Goal: Task Accomplishment & Management: Use online tool/utility

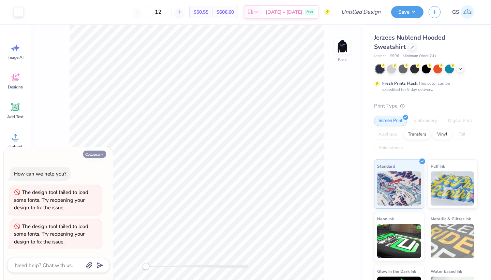
click at [95, 156] on button "Collapse" at bounding box center [94, 153] width 23 height 7
type textarea "x"
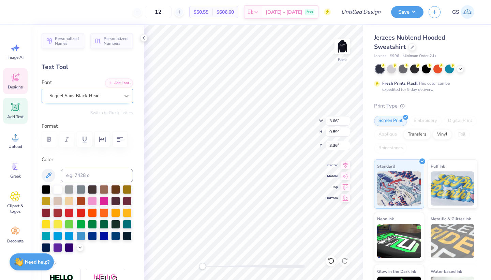
type textarea "P"
type textarea "HuskyTHON"
type input "7.00"
type input "1.32"
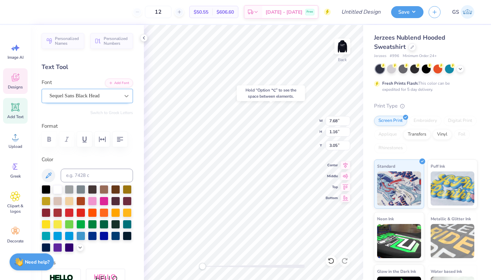
type input "3.07"
type input "9.50"
type input "1.79"
type input "3.00"
type input "11.15"
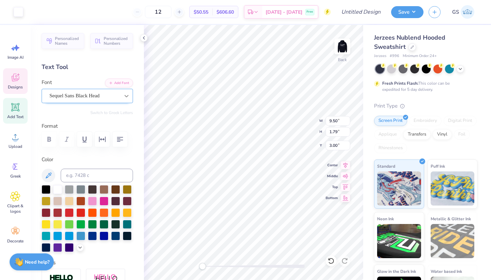
type input "2.10"
type input "7.68"
type input "1.16"
type input "4.39"
type input "11.15"
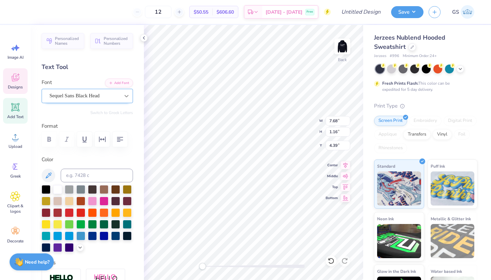
type input "2.10"
type input "3.00"
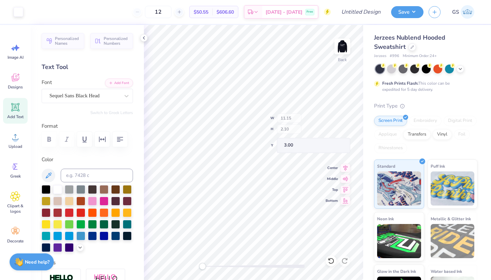
click at [287, 132] on div "Back W 11.15 H 2.10 Y 3.00 Center Middle Top Bottom" at bounding box center [253, 152] width 219 height 255
click at [342, 46] on img at bounding box center [342, 46] width 27 height 27
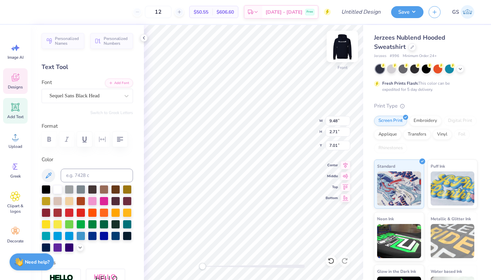
scroll to position [0, 0]
type textarea "P"
type textarea "h"
type textarea "HuskyTHON"
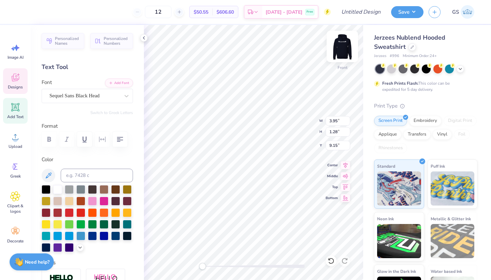
type textarea "EST. 1999"
type input "9.57"
type input "2.88"
type input "6.93"
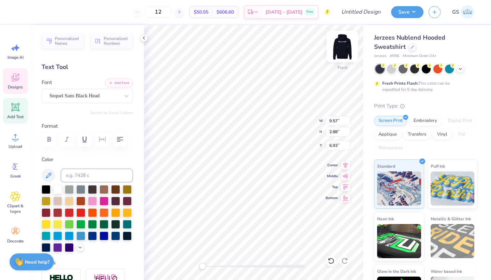
type input "2.32"
type input "0.60"
type input "6.66"
type input "1.92"
type input "0.57"
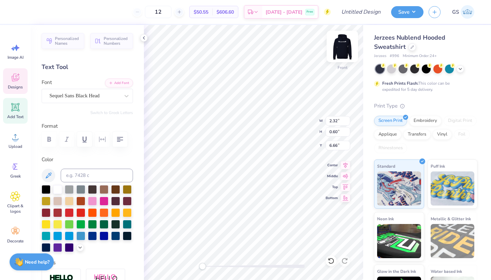
type input "6.30"
type textarea "Storrs,,"
type input "1.92"
type input "0.43"
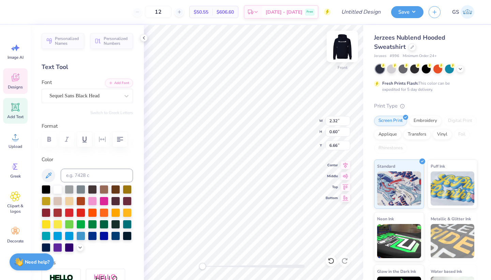
type input "6.37"
type textarea "STORRS,,,"
type textarea "O"
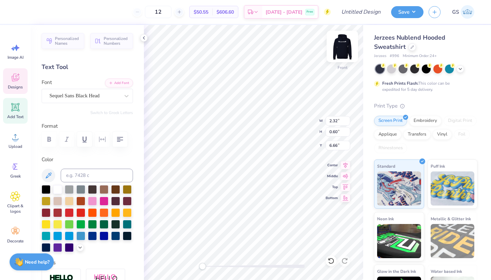
type textarea "CT"
type textarea "Connecticut"
type textarea "STORRS,"
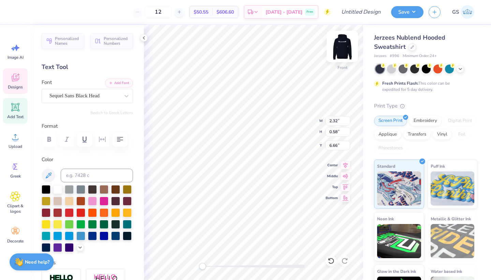
type textarea "C"
type textarea "CT"
type input "10.67"
type input "10.96"
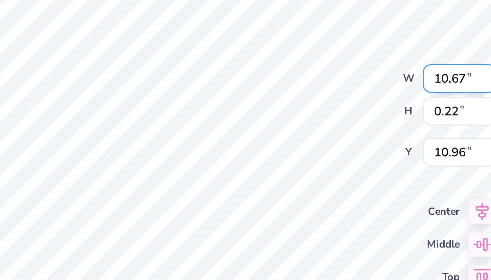
type textarea "1"
type textarea "TOGETHER WE BUILD THE FUTURE 1999 TOGETHER WE BUILD THE FUTURE"
type input "11.28"
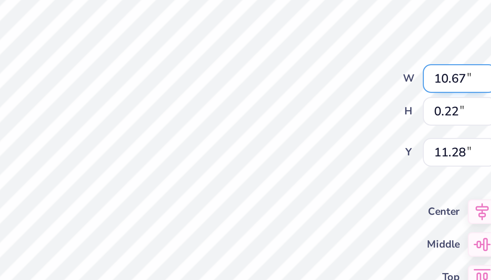
scroll to position [0, 0]
type textarea "1"
type textarea "t"
type textarea "TOGETHER WE BUILD THE FUTURE 1999 TOGETHER WE BUILD THE FUTURE 1999"
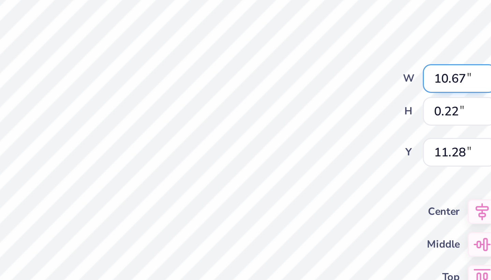
scroll to position [0, 13]
type input "8.87"
type input "11.60"
type textarea "1"
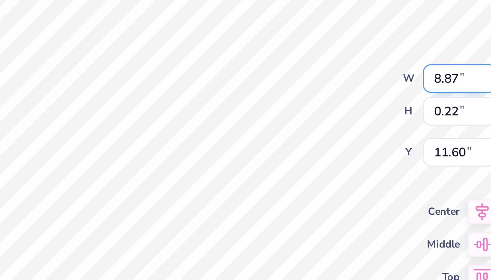
scroll to position [0, 6]
type textarea "TOGETHER WE BUILD THE FUTURE 1999 TOGETHER WE"
type textarea "1"
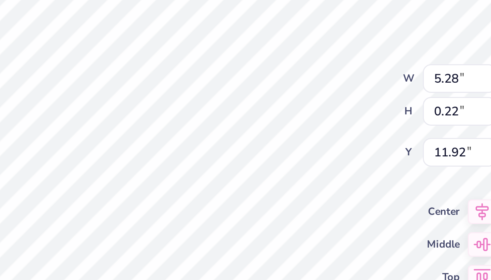
type textarea "BUILD THE FUTURE 1999"
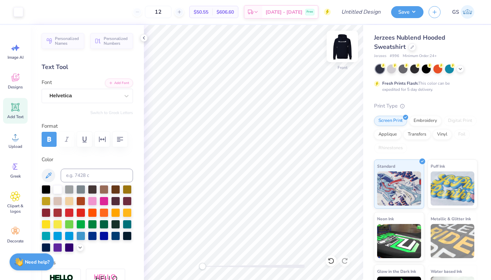
click at [341, 47] on img at bounding box center [342, 46] width 27 height 27
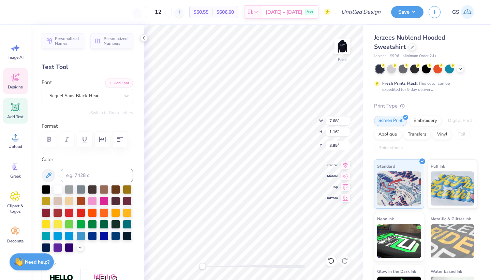
type input "11.15"
type input "2.10"
type input "3.00"
type input "11.84"
type input "2.23"
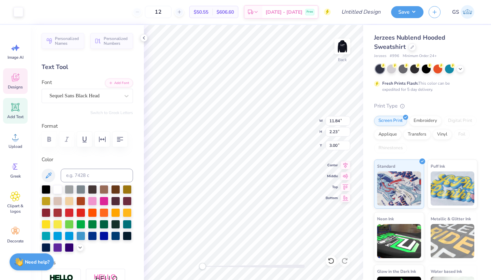
type input "7.68"
type input "1.16"
type input "3.95"
click at [345, 44] on img at bounding box center [342, 46] width 27 height 27
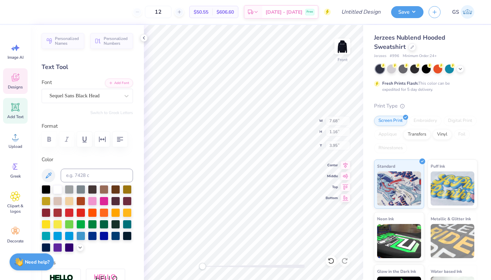
type input "7.80"
type input "1.17"
type input "5.61"
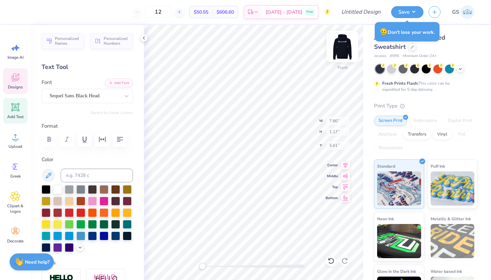
click at [338, 50] on img at bounding box center [342, 46] width 27 height 27
type input "7.68"
type input "1.16"
type input "3.95"
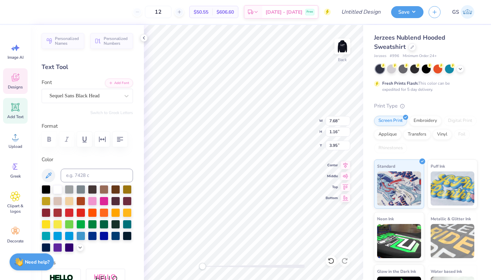
type textarea "H"
type textarea "E"
click at [339, 46] on img at bounding box center [342, 46] width 27 height 27
click at [14, 12] on div at bounding box center [19, 11] width 10 height 10
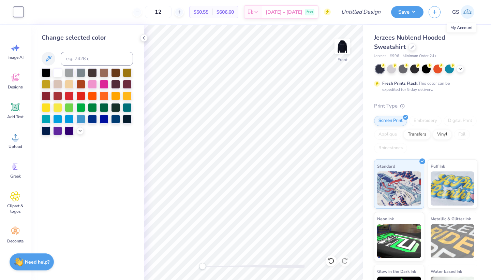
click at [455, 12] on span "GS" at bounding box center [455, 12] width 7 height 8
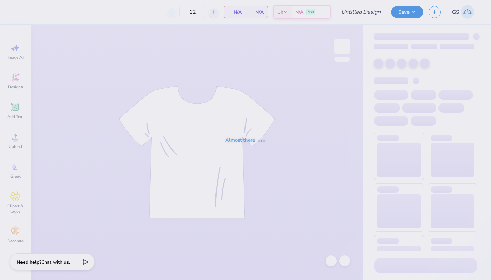
type input "50"
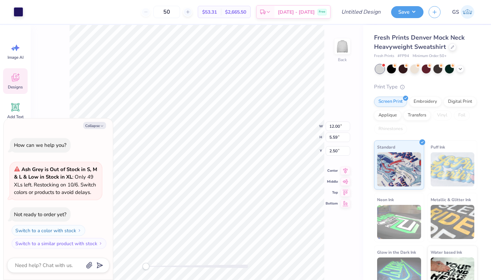
type textarea "x"
type input "3.40"
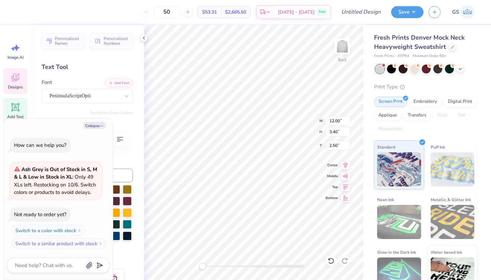
scroll to position [0, 2]
type textarea "x"
type textarea "Gamma Phi Bet"
type textarea "x"
type textarea "Gamma Phi Be"
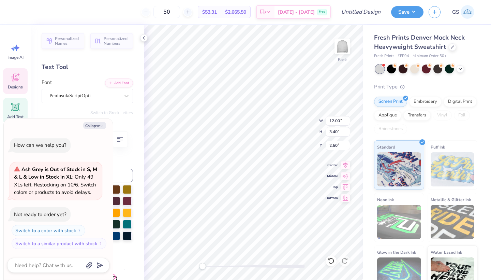
type textarea "x"
type textarea "Gamma Phi B"
type textarea "x"
type textarea "Gamma Phi"
type textarea "x"
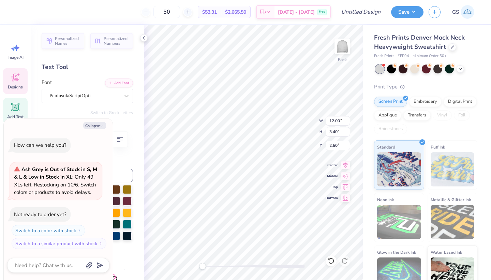
type textarea "Gamma Phi"
type textarea "x"
type textarea "Gamma Ph"
type textarea "x"
type textarea "Gamma P"
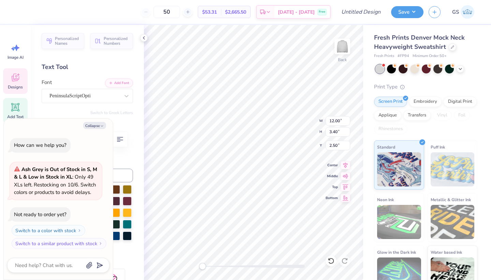
type textarea "x"
type textarea "Gamma"
type textarea "x"
type textarea "Gamma"
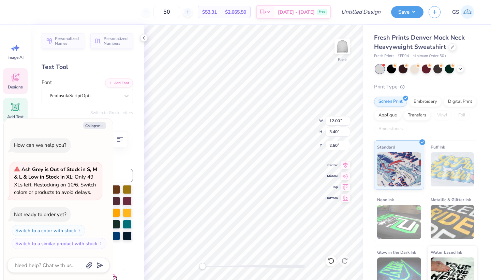
type textarea "x"
type textarea "Gamm"
type textarea "x"
type textarea "Gam"
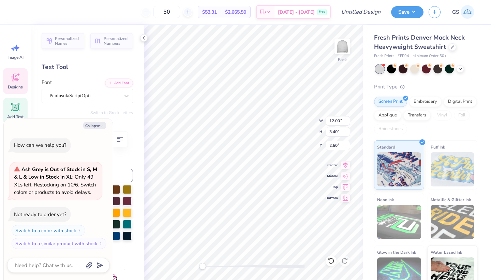
type textarea "x"
type textarea "Ga"
type textarea "x"
type textarea "G"
type textarea "x"
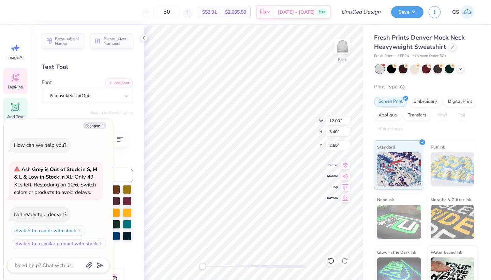
type textarea "x"
type textarea "h"
type textarea "x"
type textarea "hu"
type textarea "x"
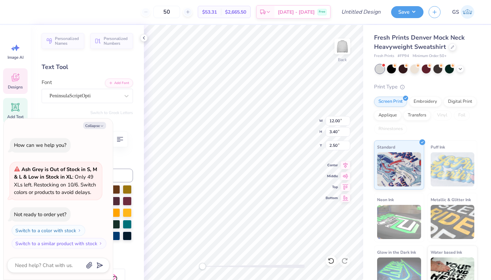
type textarea "h"
type textarea "x"
type textarea "H"
type textarea "x"
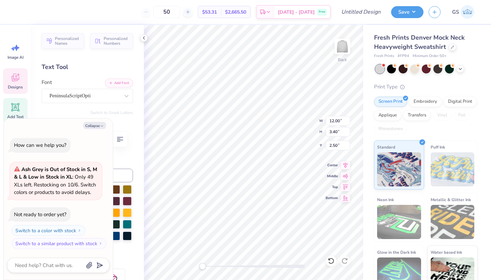
type textarea "Hu"
type textarea "x"
type textarea "Hus"
type textarea "x"
type textarea "Husk"
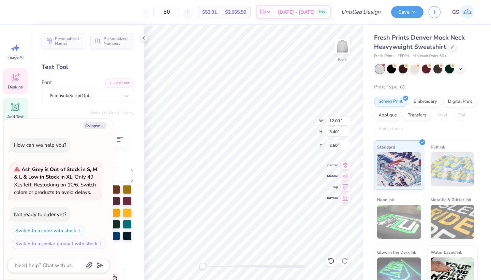
type textarea "x"
type textarea "Husky"
type textarea "x"
type textarea "HuskyT"
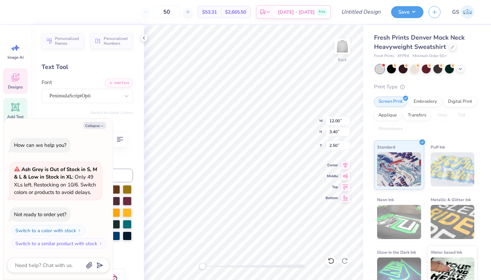
type textarea "x"
type textarea "HuskyTH"
type textarea "x"
type textarea "HuskyTHO"
type textarea "x"
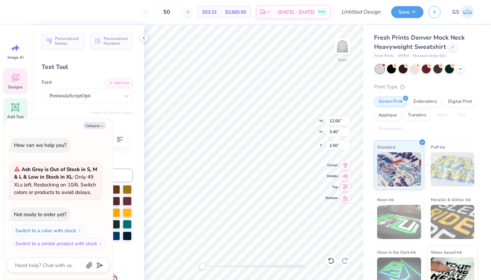
type textarea "HuskyTHON"
type textarea "x"
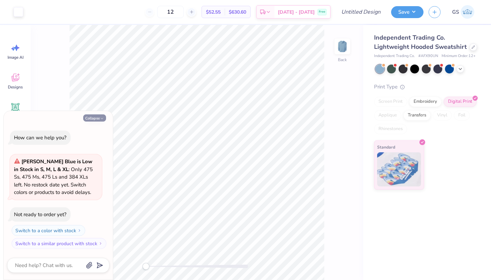
click at [87, 119] on button "Collapse" at bounding box center [94, 117] width 23 height 7
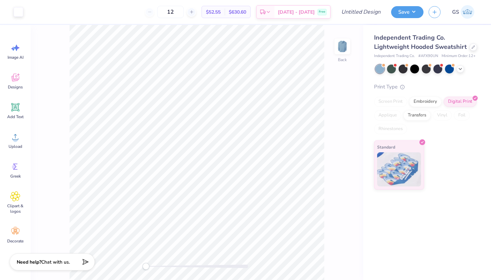
type textarea "x"
click at [11, 48] on icon at bounding box center [15, 48] width 10 height 10
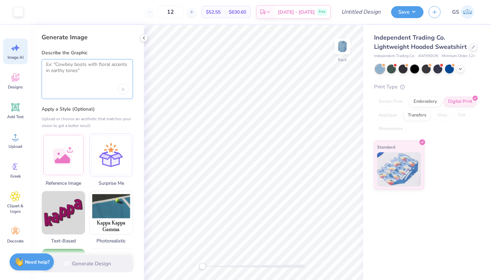
click at [74, 72] on textarea at bounding box center [87, 69] width 83 height 17
click at [67, 159] on div at bounding box center [64, 154] width 44 height 44
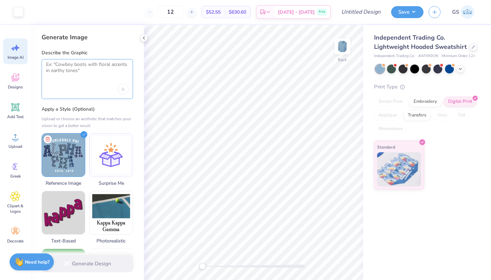
click at [63, 78] on textarea at bounding box center [87, 69] width 83 height 17
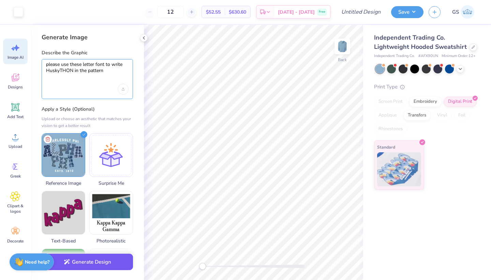
type textarea "please use these letter font to write HuskyTHON in the pattern"
click at [90, 261] on button "Generate Design" at bounding box center [87, 261] width 91 height 17
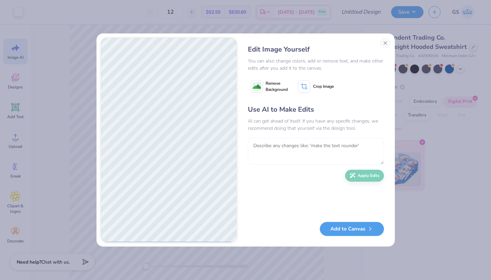
click at [282, 148] on textarea at bounding box center [316, 151] width 136 height 27
click at [270, 147] on textarea at bounding box center [316, 151] width 136 height 27
click at [256, 147] on textarea at bounding box center [316, 151] width 136 height 27
click at [264, 143] on textarea at bounding box center [316, 151] width 136 height 27
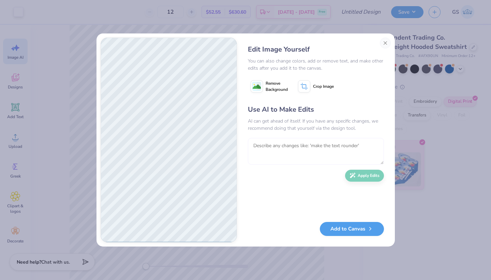
click at [259, 147] on textarea at bounding box center [316, 151] width 136 height 27
click at [272, 149] on textarea at bounding box center [316, 151] width 136 height 27
click at [264, 141] on textarea at bounding box center [316, 151] width 136 height 27
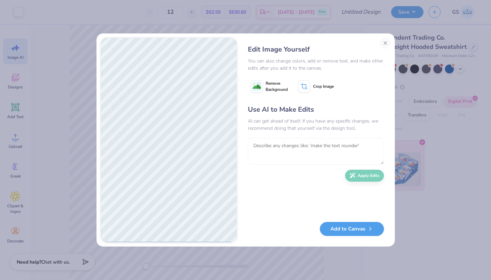
click at [266, 149] on textarea at bounding box center [316, 151] width 136 height 27
click at [350, 136] on div "Use AI to Make Edits AI can get ahead of itself. If you have any specific chang…" at bounding box center [316, 159] width 136 height 111
click at [349, 149] on textarea at bounding box center [316, 151] width 136 height 27
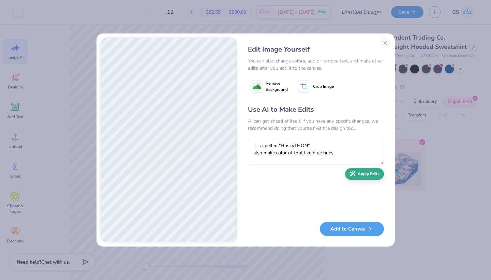
type textarea "it is spelled "HuskyTHON" also make color of font like blue hues"
click at [362, 176] on button "Apply Edits" at bounding box center [364, 174] width 39 height 12
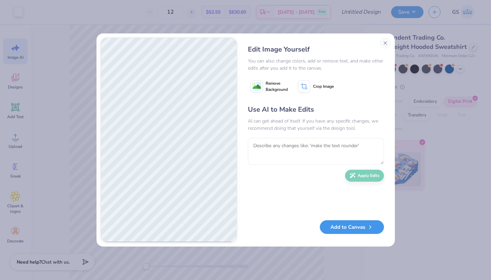
click at [341, 228] on button "Add to Canvas" at bounding box center [352, 227] width 64 height 14
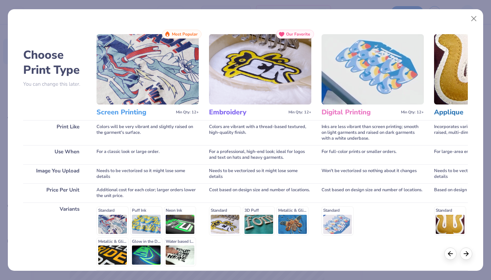
click at [239, 69] on img at bounding box center [260, 69] width 102 height 70
click at [254, 179] on div "Needs to be vectorized so it might lose some details" at bounding box center [260, 173] width 102 height 19
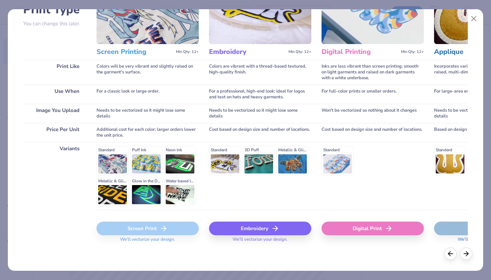
scroll to position [60, 0]
click at [258, 230] on div "Embroidery" at bounding box center [260, 229] width 102 height 14
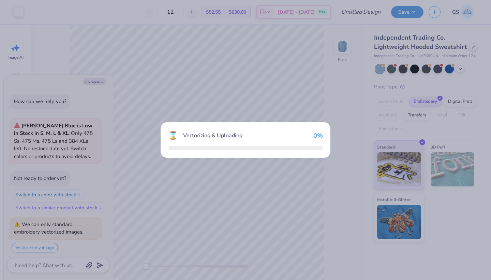
scroll to position [19, 0]
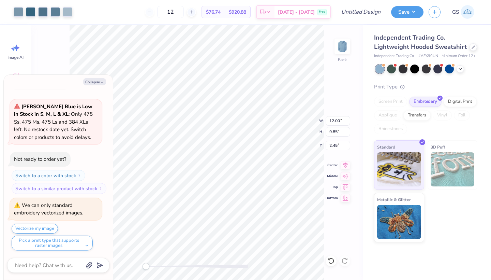
type textarea "x"
type input "6.05"
type input "4.96"
type input "10.50"
type input "8.77"
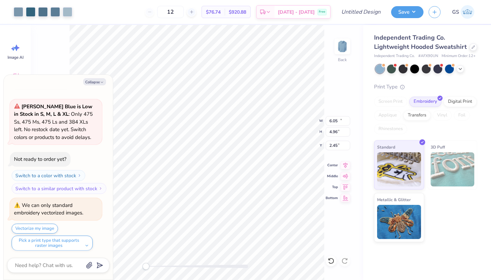
type input "2.52"
type textarea "x"
type input "10.04"
type input "8.24"
type input "3.46"
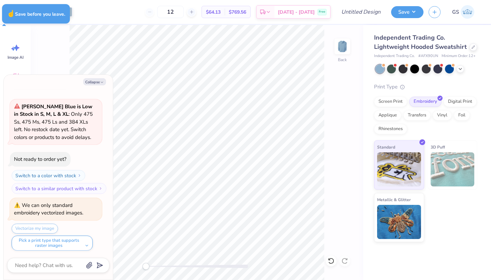
type textarea "x"
